Goal: Task Accomplishment & Management: Manage account settings

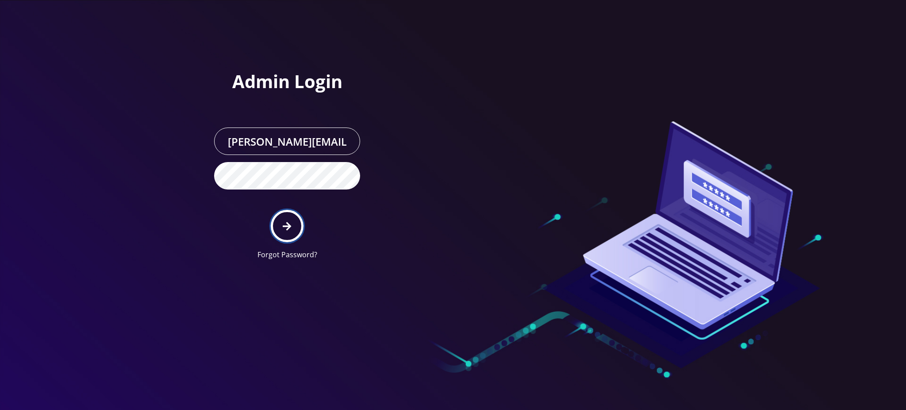
click at [289, 225] on icon "submit" at bounding box center [287, 226] width 8 height 8
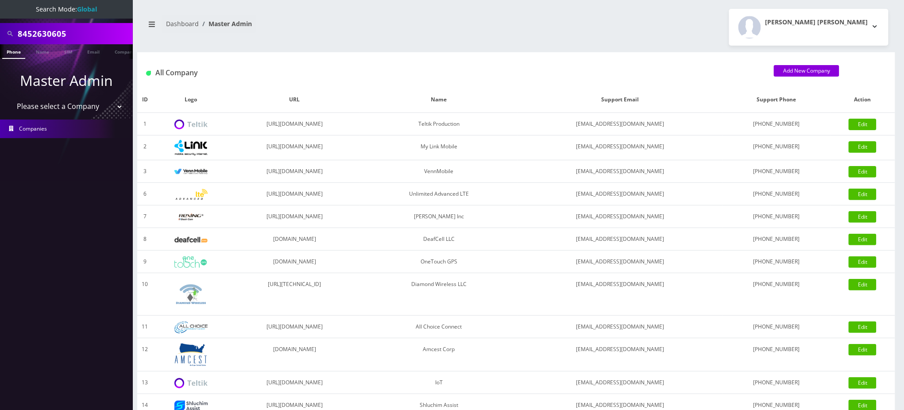
drag, startPoint x: 72, startPoint y: 30, endPoint x: 0, endPoint y: 28, distance: 71.7
click at [0, 29] on div "8452630605" at bounding box center [66, 33] width 133 height 21
paste input "8210"
type input "8482106562"
click at [12, 49] on link "Phone" at bounding box center [13, 51] width 23 height 15
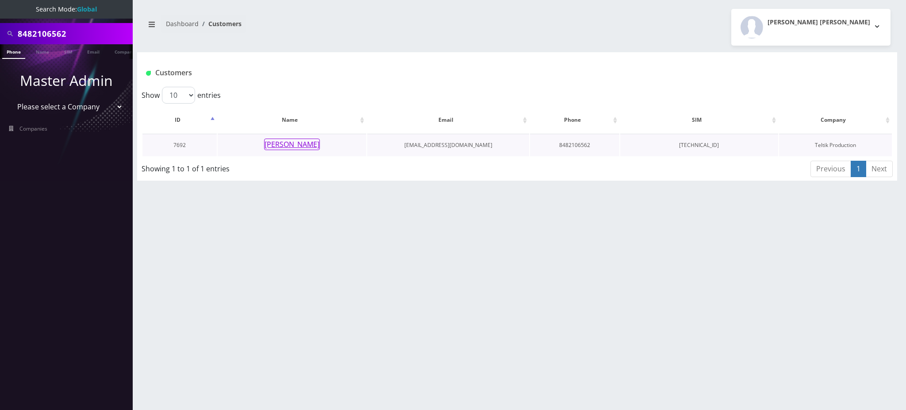
click at [294, 146] on button "Shoshana Koster" at bounding box center [292, 145] width 56 height 12
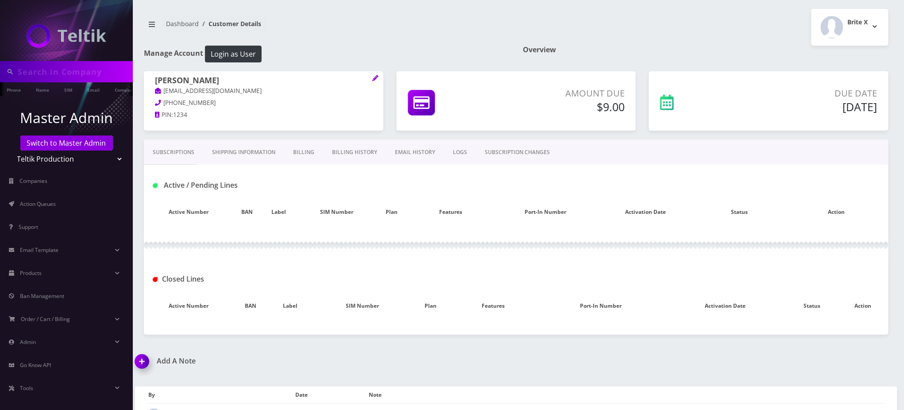
click at [458, 149] on link "LOGS" at bounding box center [460, 152] width 32 height 26
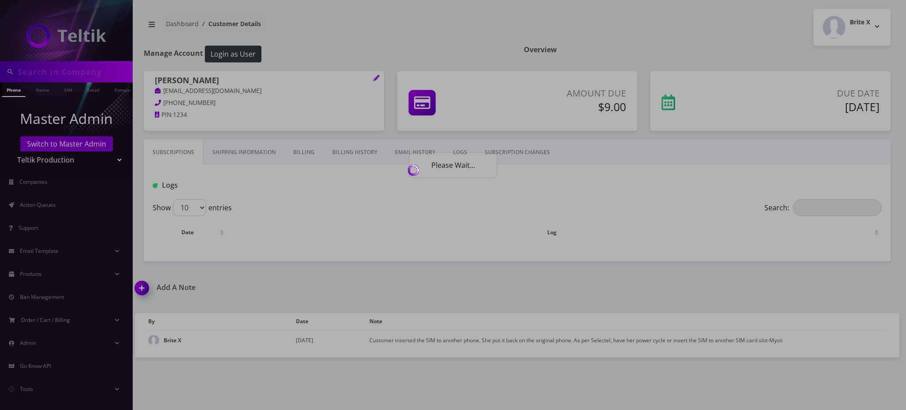
type input "8482106562"
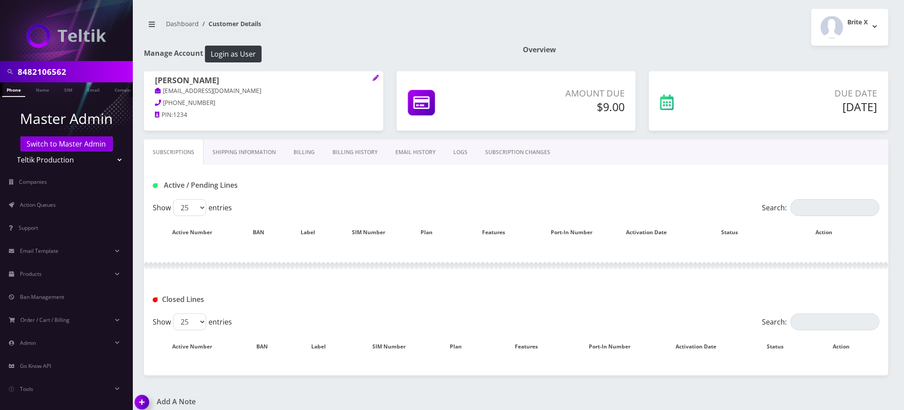
click at [518, 153] on link "SUBSCRIPTION CHANGES" at bounding box center [517, 152] width 83 height 26
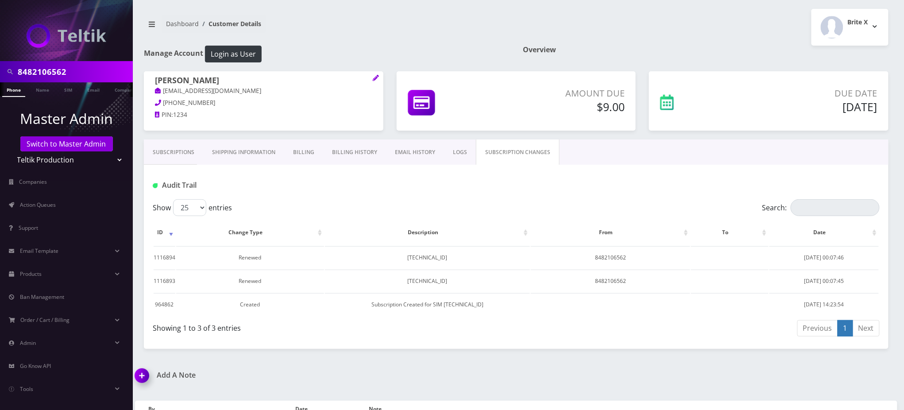
click at [181, 156] on link "Subscriptions" at bounding box center [173, 152] width 59 height 26
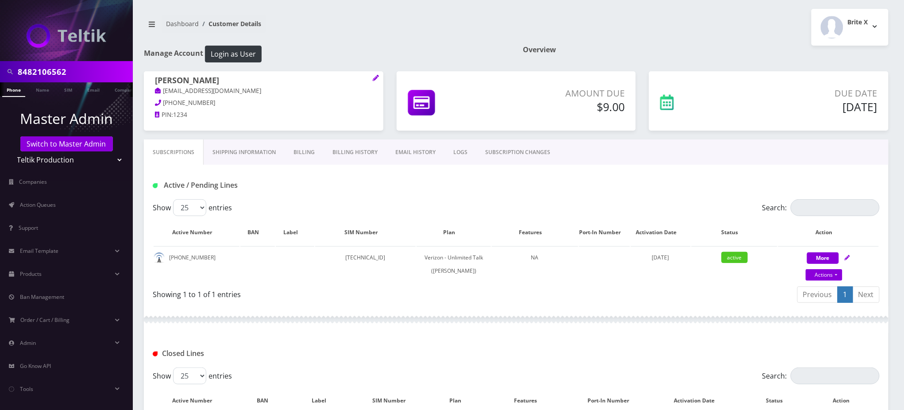
click at [39, 73] on input "8482106562" at bounding box center [74, 71] width 113 height 17
click at [40, 73] on input "8482106562" at bounding box center [74, 71] width 113 height 17
click at [820, 273] on link "Actions" at bounding box center [823, 275] width 37 height 12
select select "459"
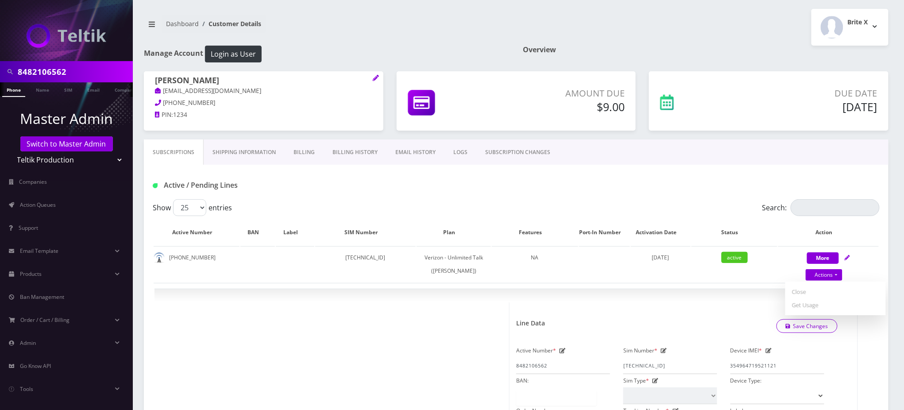
click at [724, 179] on div "Active / Pending Lines" at bounding box center [516, 185] width 740 height 15
click at [851, 315] on span "×" at bounding box center [847, 307] width 6 height 15
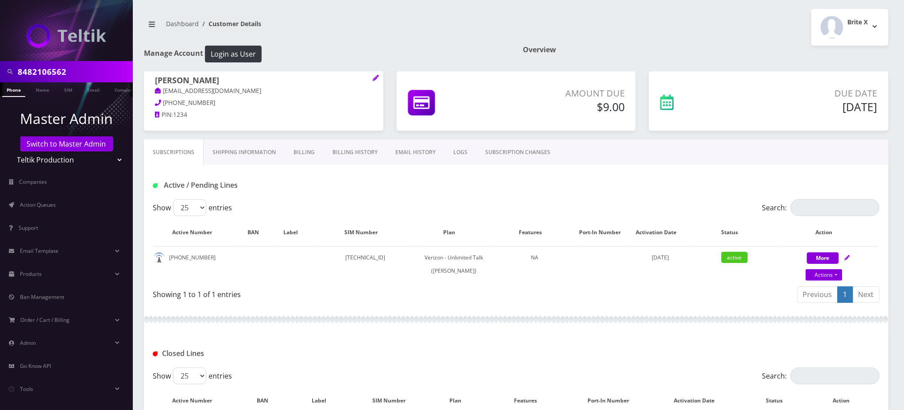
click at [598, 184] on div "Active / Pending Lines" at bounding box center [516, 185] width 740 height 15
click at [837, 276] on link "Actions" at bounding box center [823, 275] width 37 height 12
click at [693, 194] on div "Active / Pending Lines" at bounding box center [516, 182] width 744 height 35
click at [839, 260] on div "More Actions Suspend Close Get Usage Confirm" at bounding box center [828, 264] width 100 height 27
select select "459"
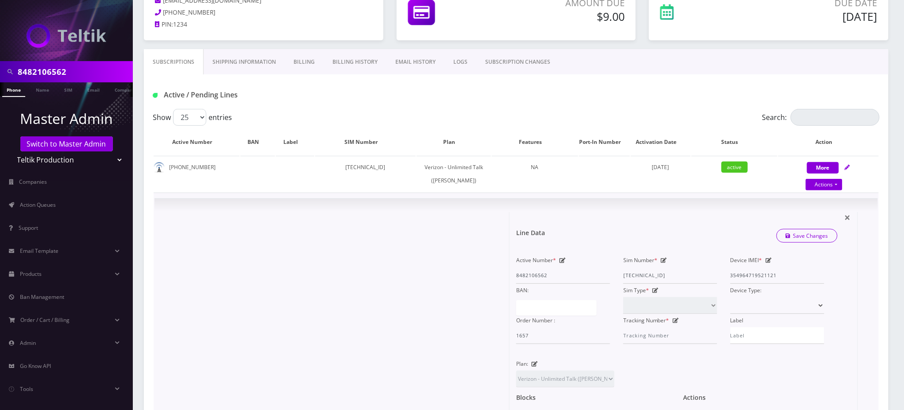
scroll to position [118, 0]
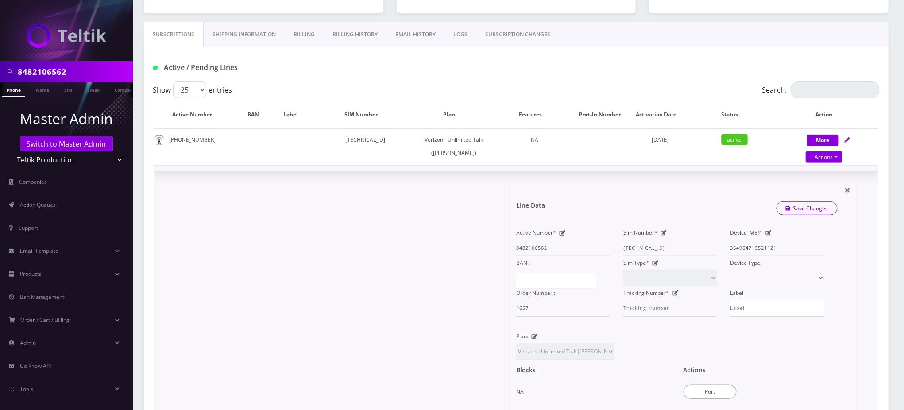
click at [729, 256] on div "Device IMEI * [TECHNICAL_ID]" at bounding box center [777, 241] width 107 height 30
click at [598, 212] on div "Line Data Save Changes" at bounding box center [676, 208] width 335 height 27
click at [694, 204] on form "Line Data Save Changes Active Number * 8482106562 Sim Number * [TECHNICAL_ID] D…" at bounding box center [683, 320] width 335 height 270
